Goal: Book appointment/travel/reservation

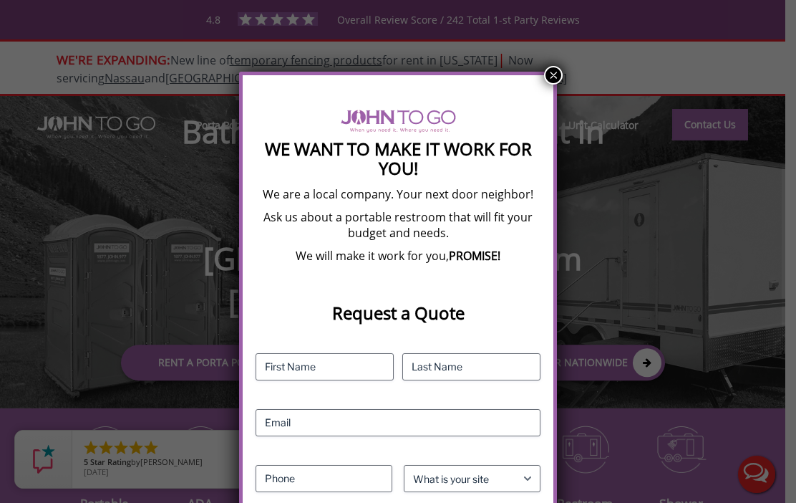
click at [558, 73] on button "×" at bounding box center [553, 75] width 19 height 19
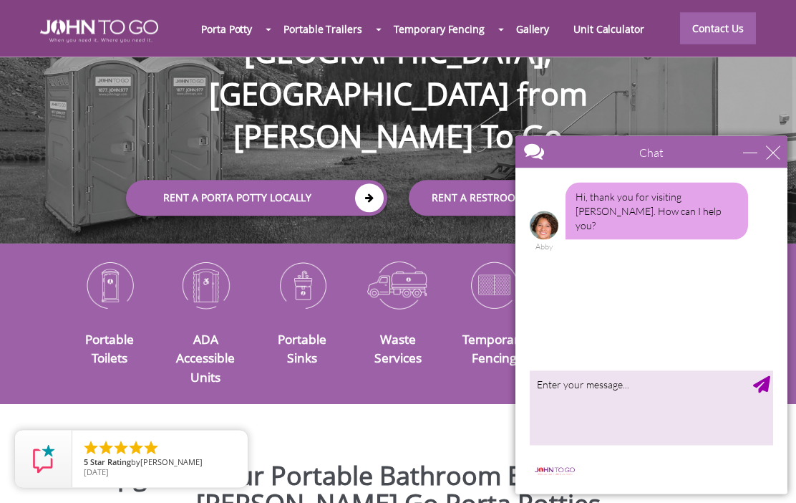
scroll to position [168, 0]
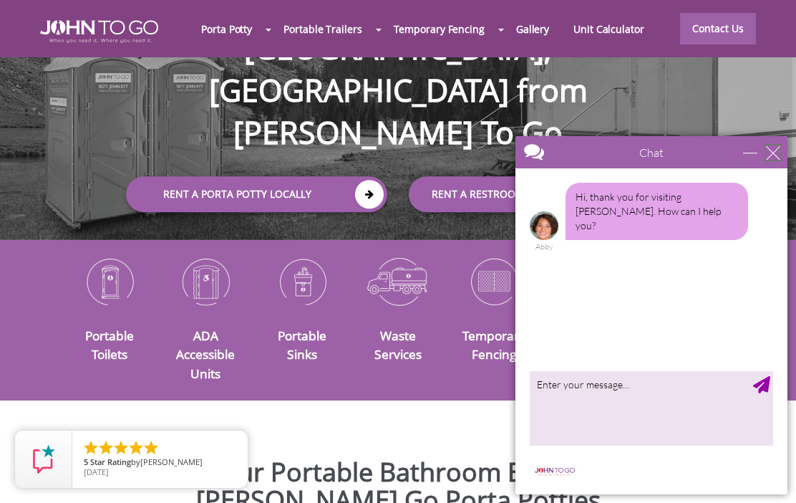
click at [778, 152] on div "close" at bounding box center [773, 152] width 14 height 14
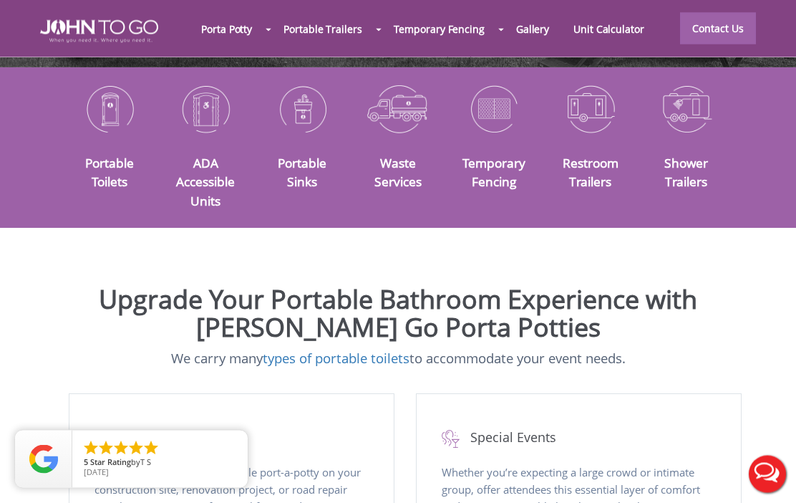
scroll to position [341, 0]
click at [117, 137] on img at bounding box center [109, 108] width 74 height 58
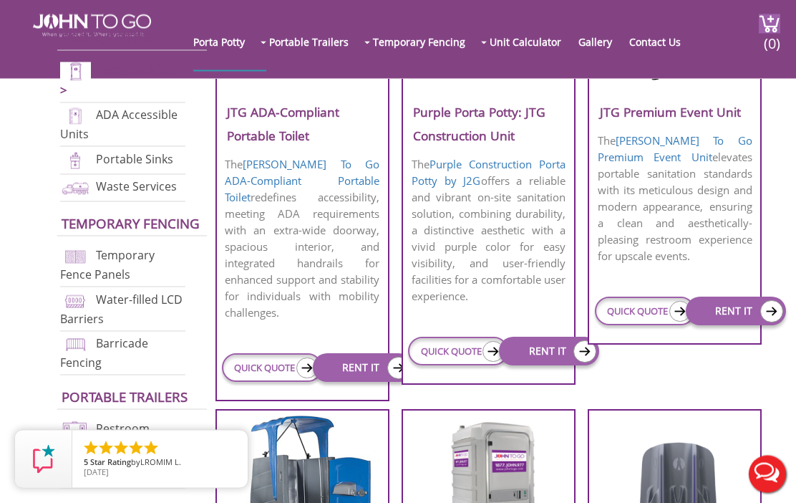
scroll to position [708, 0]
click at [391, 357] on img at bounding box center [398, 368] width 23 height 22
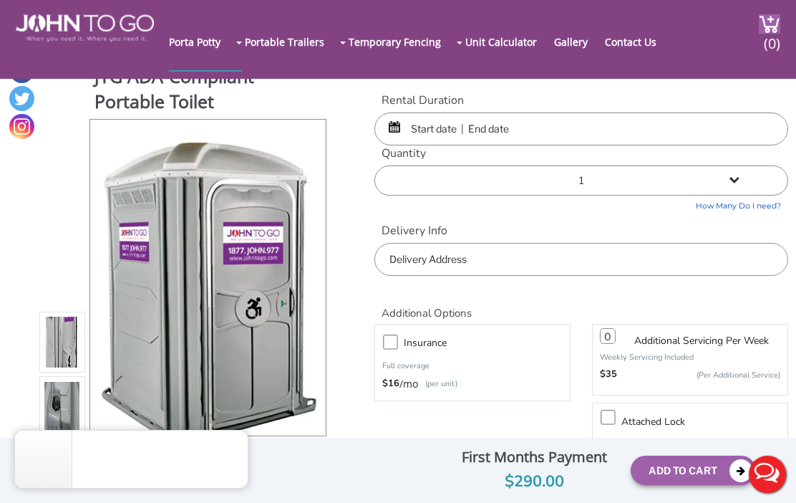
scroll to position [4, 0]
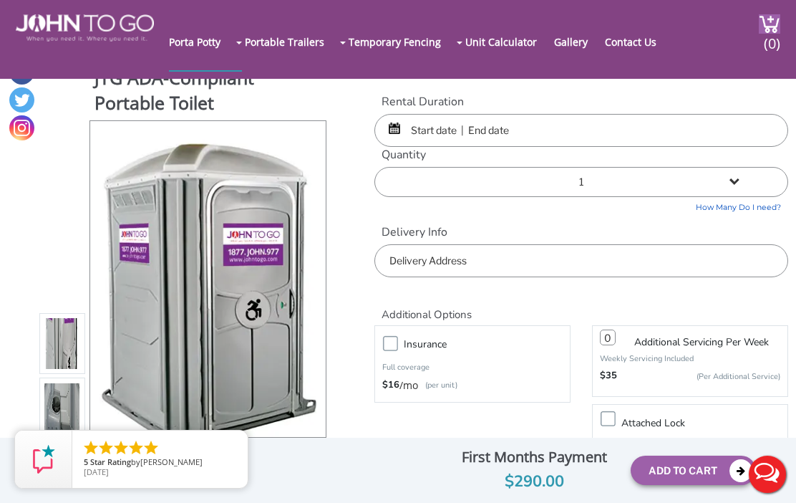
click at [659, 132] on input "text" at bounding box center [581, 130] width 414 height 33
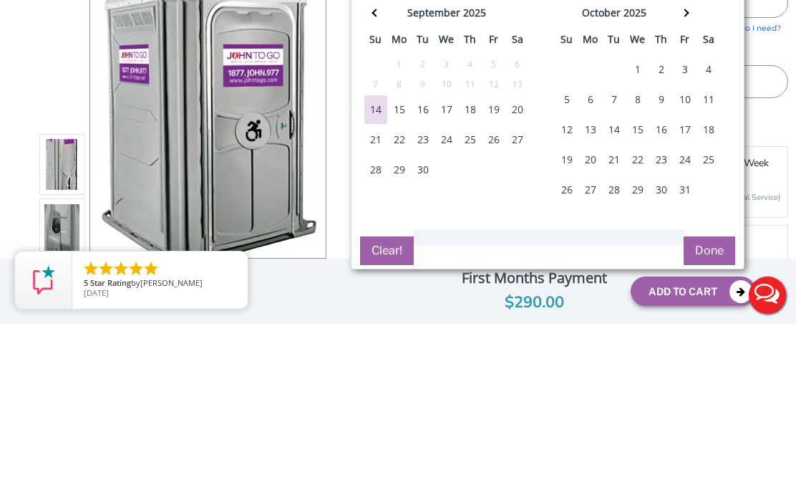
click at [398, 274] on div "15" at bounding box center [399, 288] width 23 height 29
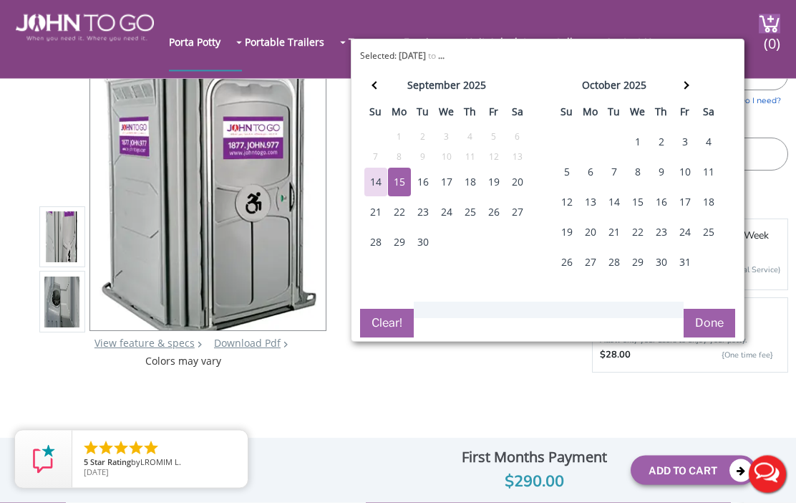
scroll to position [111, 0]
click at [408, 180] on div "15" at bounding box center [399, 182] width 23 height 29
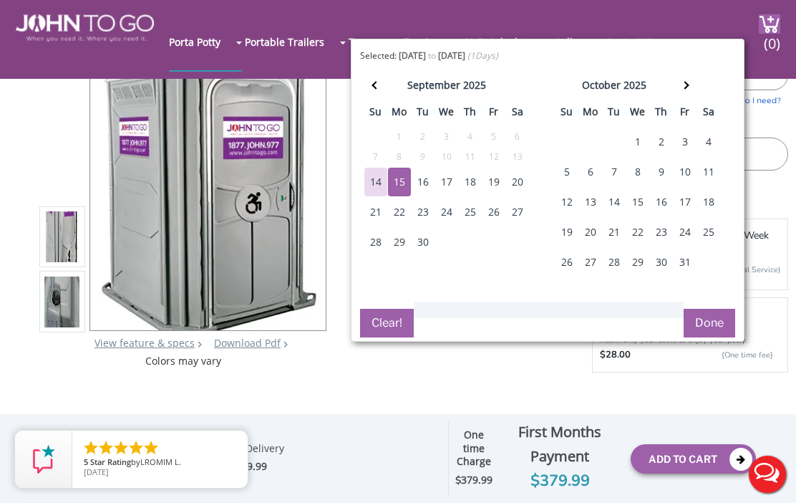
click at [730, 309] on button "Done" at bounding box center [710, 323] width 52 height 29
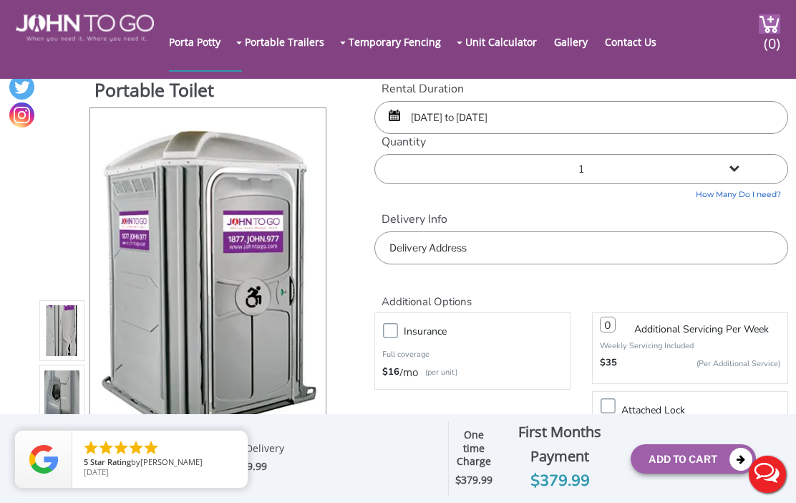
scroll to position [0, 0]
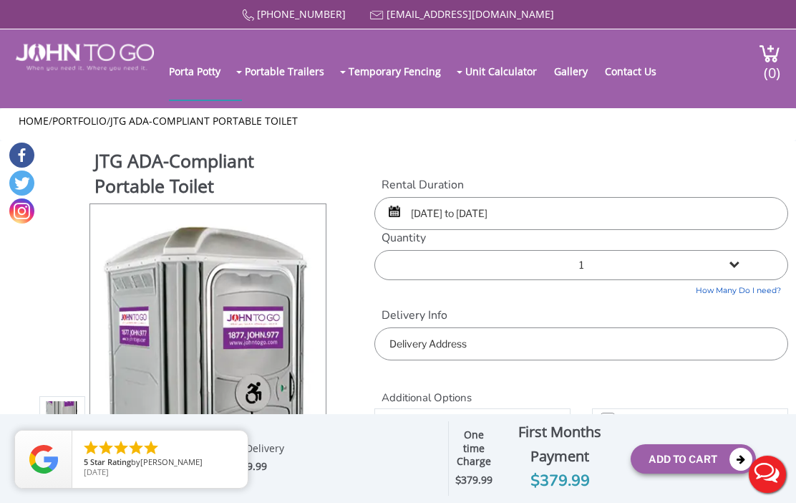
click at [389, 203] on input "[DATE] to [DATE]" at bounding box center [581, 213] width 414 height 33
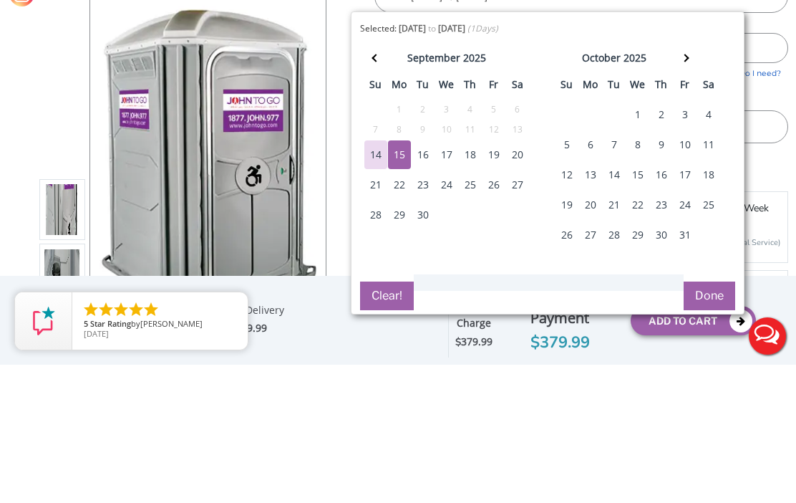
click at [500, 279] on div "19" at bounding box center [494, 293] width 23 height 29
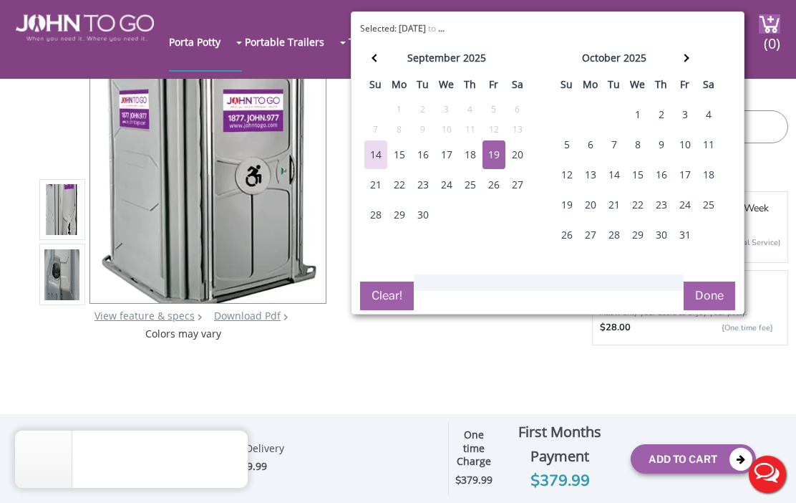
click at [719, 301] on button "Done" at bounding box center [710, 295] width 52 height 29
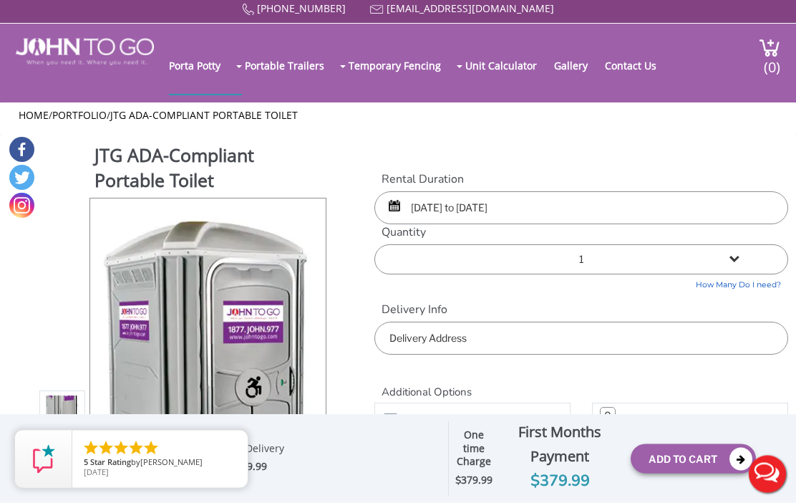
scroll to position [0, 0]
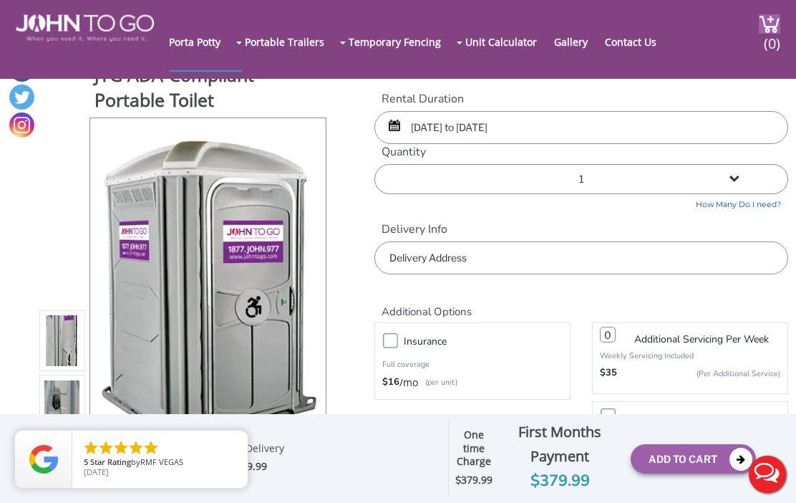
click at [618, 137] on input "[DATE] to [DATE]" at bounding box center [581, 127] width 414 height 33
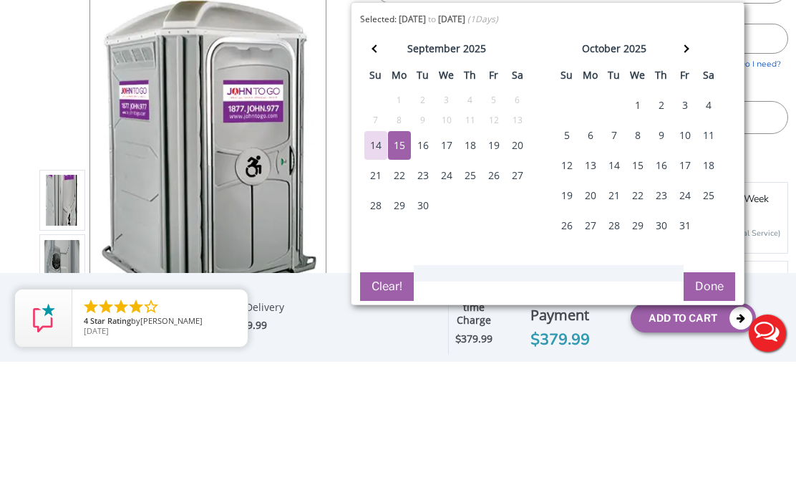
click at [588, 180] on div "october" at bounding box center [601, 190] width 39 height 20
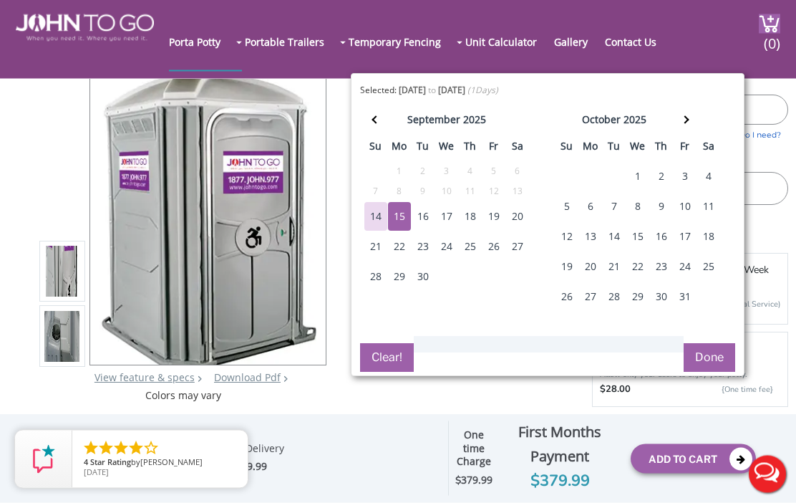
scroll to position [77, 0]
click at [465, 87] on b "[DATE]" at bounding box center [451, 90] width 27 height 12
click at [465, 89] on b "[DATE]" at bounding box center [451, 90] width 27 height 12
click at [374, 87] on span "Selected:" at bounding box center [378, 90] width 37 height 12
click at [414, 94] on b "[DATE]" at bounding box center [412, 90] width 27 height 12
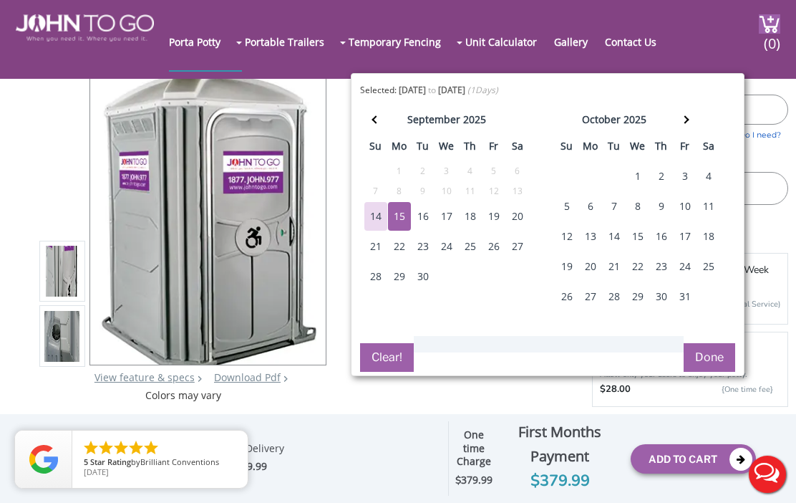
click at [407, 214] on div "15" at bounding box center [399, 216] width 23 height 29
click at [498, 212] on div "19" at bounding box center [494, 216] width 23 height 29
type input "[DATE] to [DATE]"
click at [705, 354] on button "Done" at bounding box center [710, 357] width 52 height 29
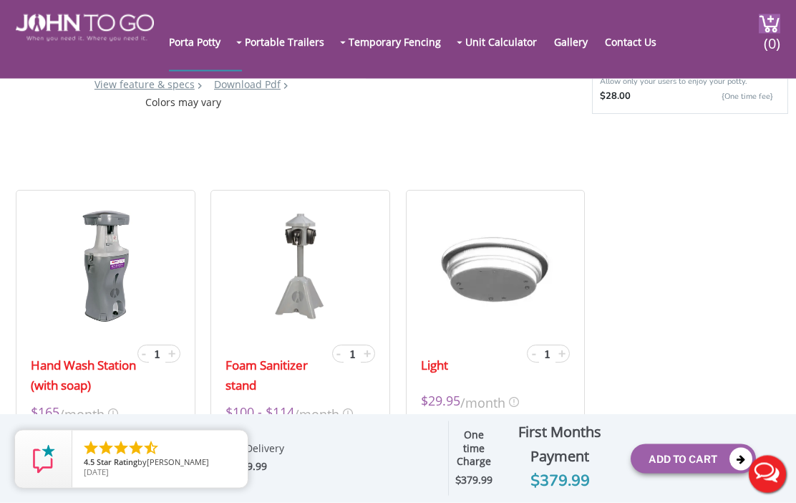
scroll to position [372, 0]
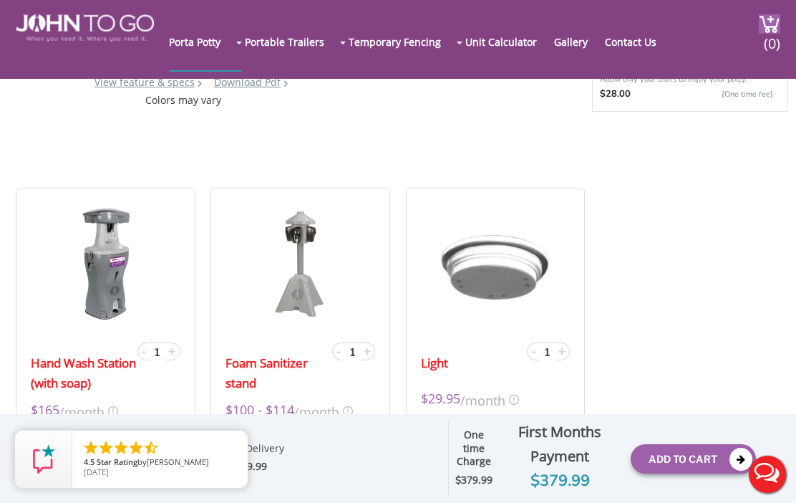
click at [333, 483] on div "Optional Insurance $ Servicing charges $ Attach Lock $ Rush Delivery $ Full Set…" at bounding box center [320, 459] width 231 height 48
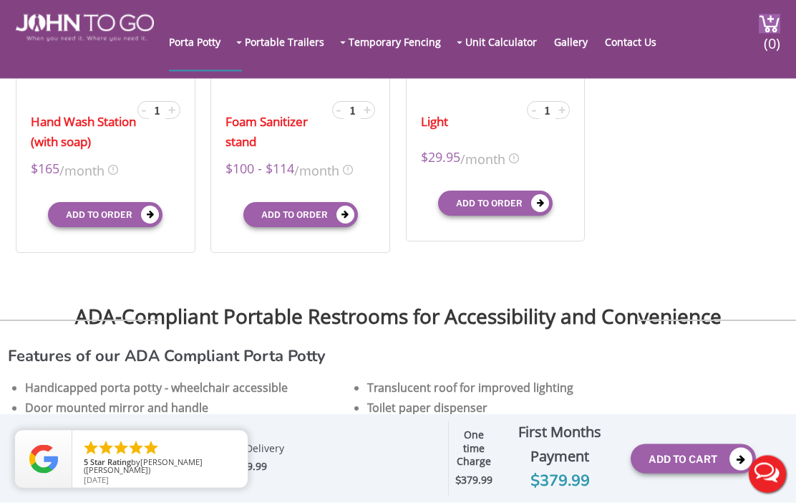
scroll to position [614, 0]
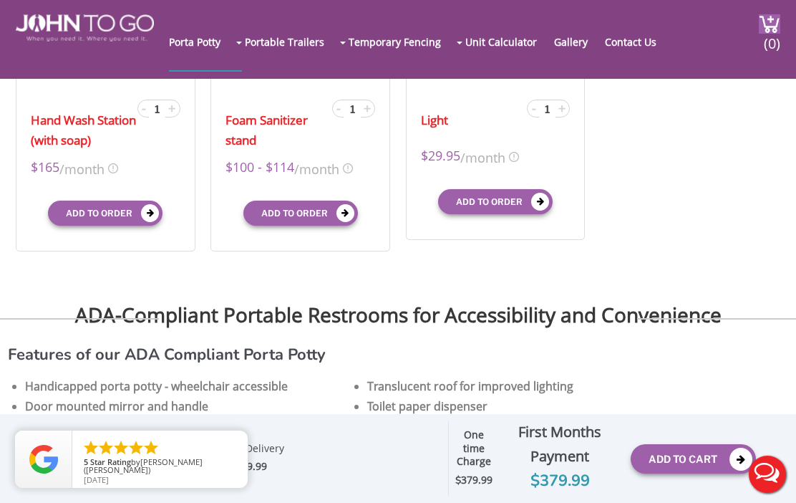
click at [0, 0] on link "close" at bounding box center [0, 0] width 0 height 0
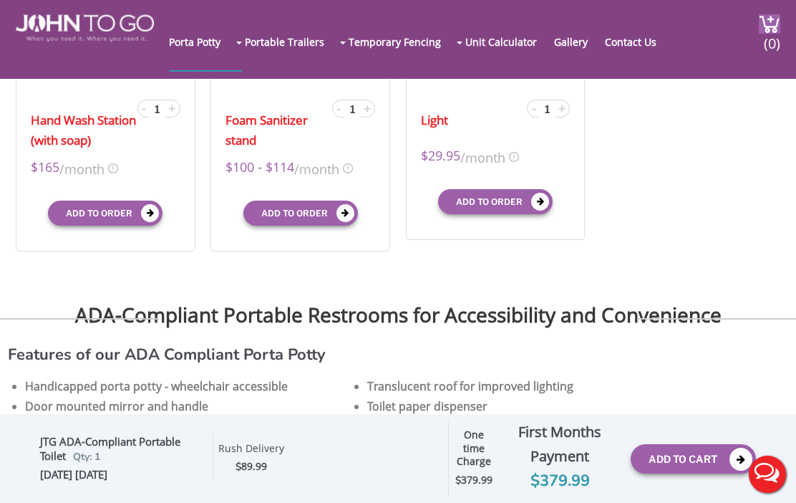
click at [0, 0] on icon "close" at bounding box center [0, 0] width 0 height 0
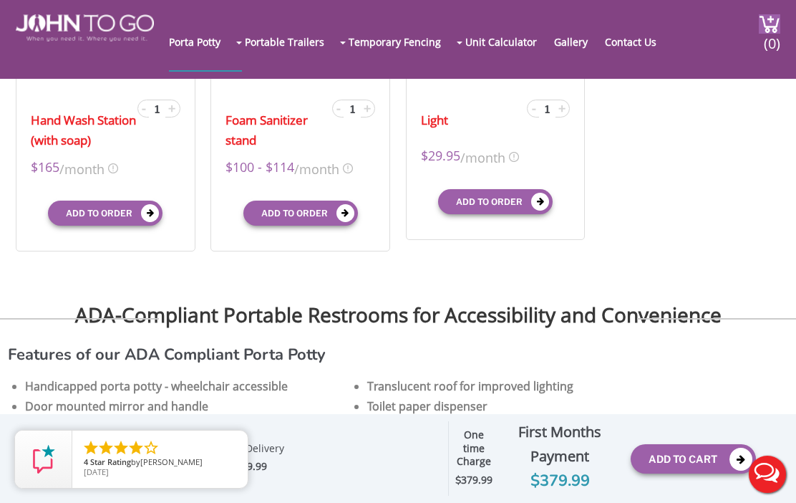
click at [0, 0] on link "close" at bounding box center [0, 0] width 0 height 0
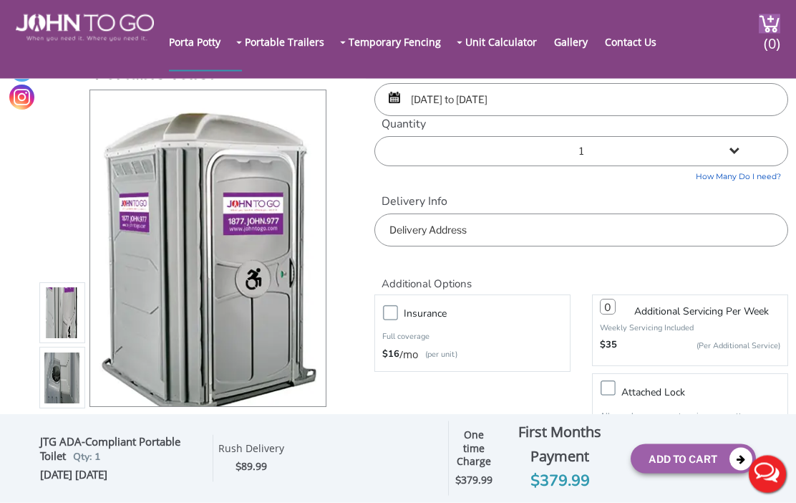
scroll to position [0, 0]
